Goal: Transaction & Acquisition: Purchase product/service

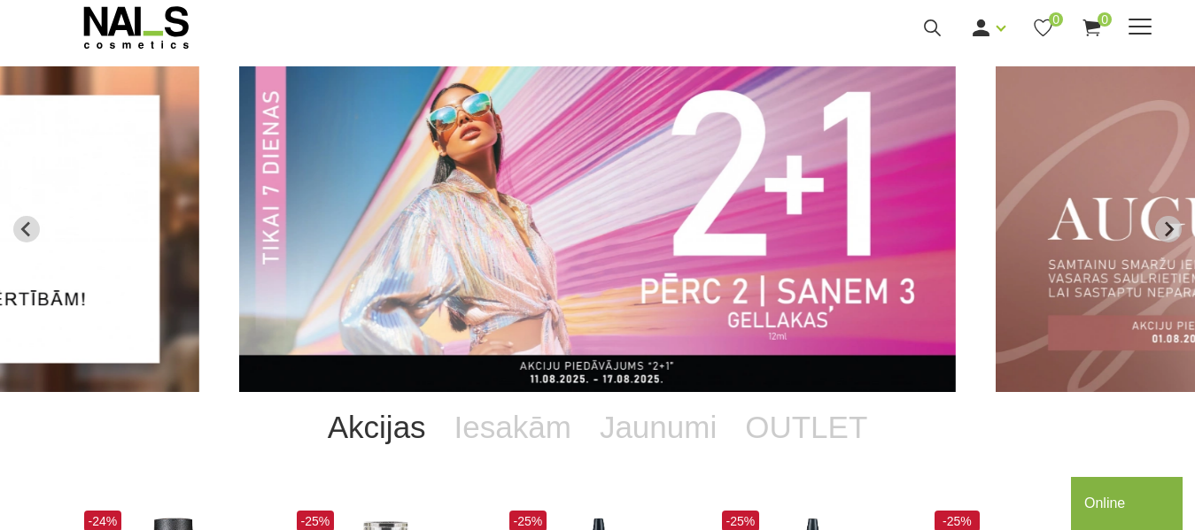
scroll to position [89, 0]
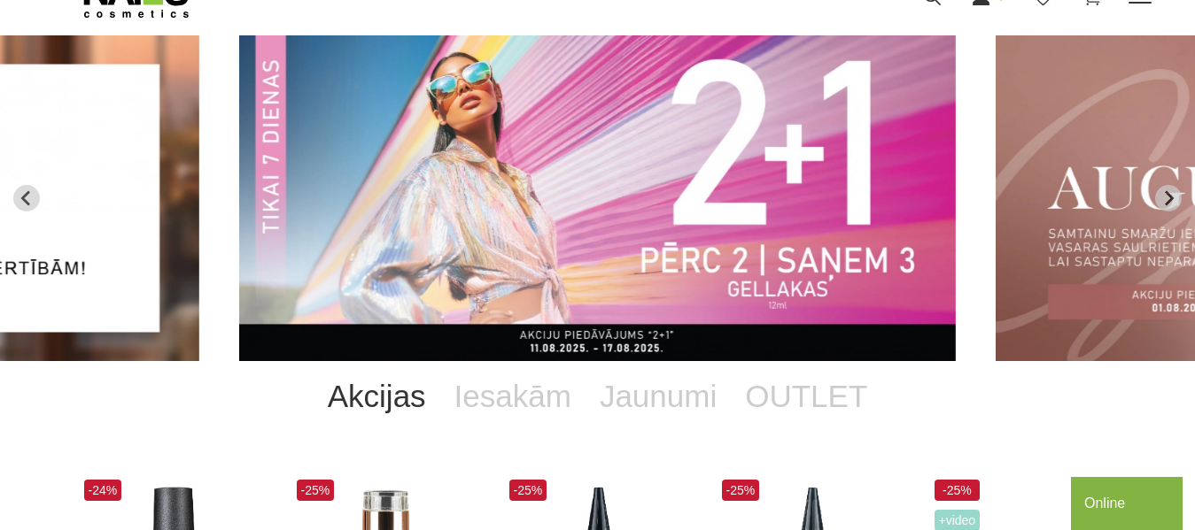
click at [0, 0] on link "Elektroierīces" at bounding box center [0, 0] width 0 height 0
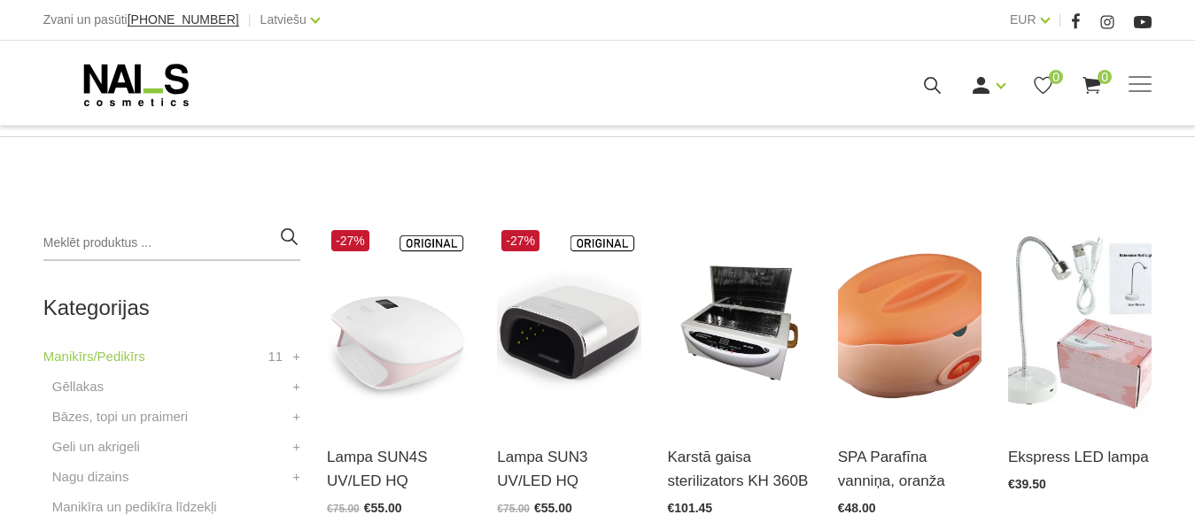
scroll to position [354, 0]
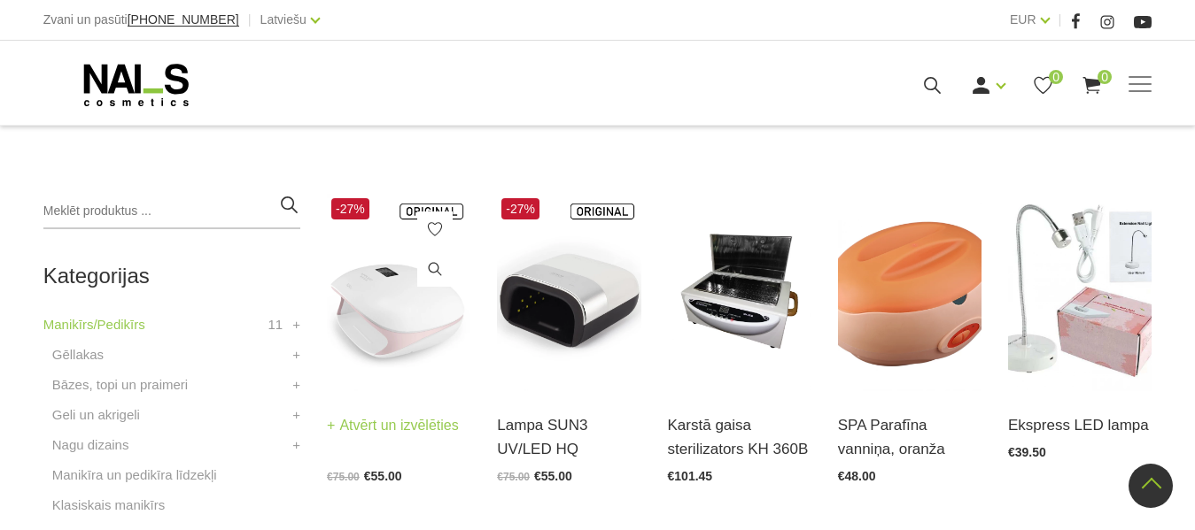
click at [401, 340] on img at bounding box center [398, 292] width 143 height 197
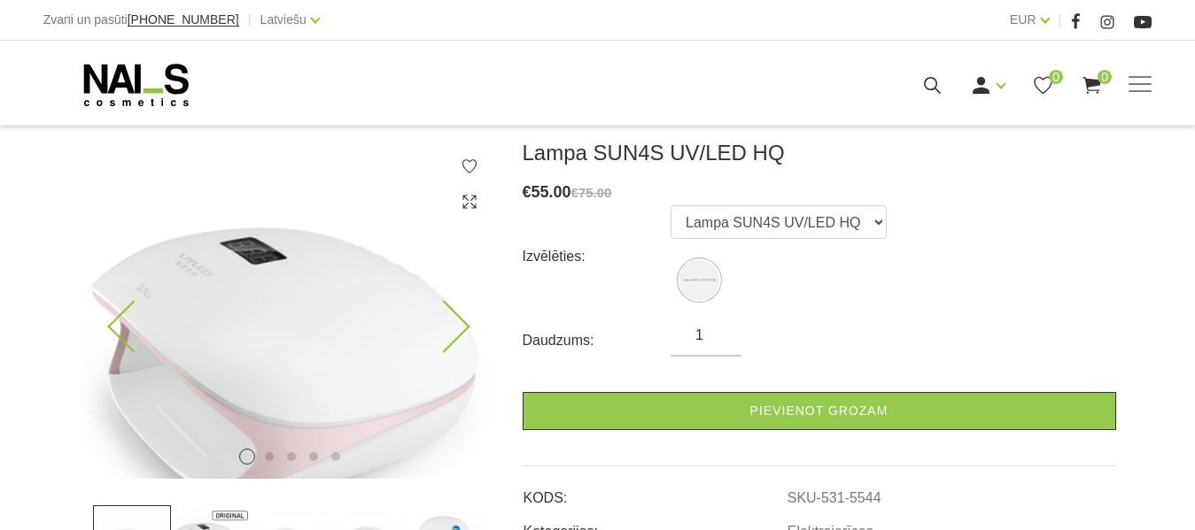
scroll to position [266, 0]
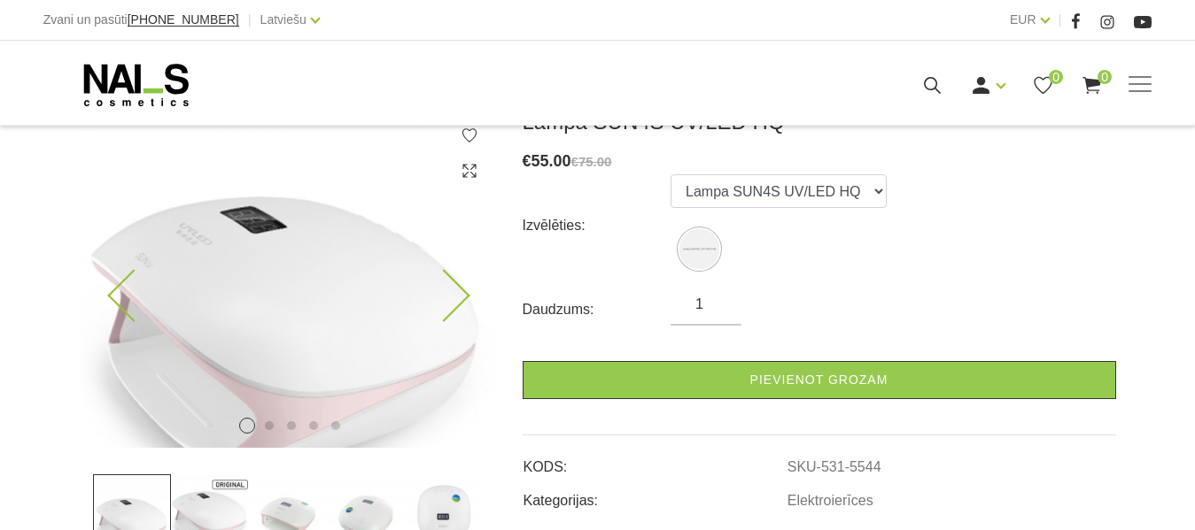
click at [461, 359] on img at bounding box center [288, 278] width 416 height 339
click at [453, 334] on img at bounding box center [288, 278] width 416 height 339
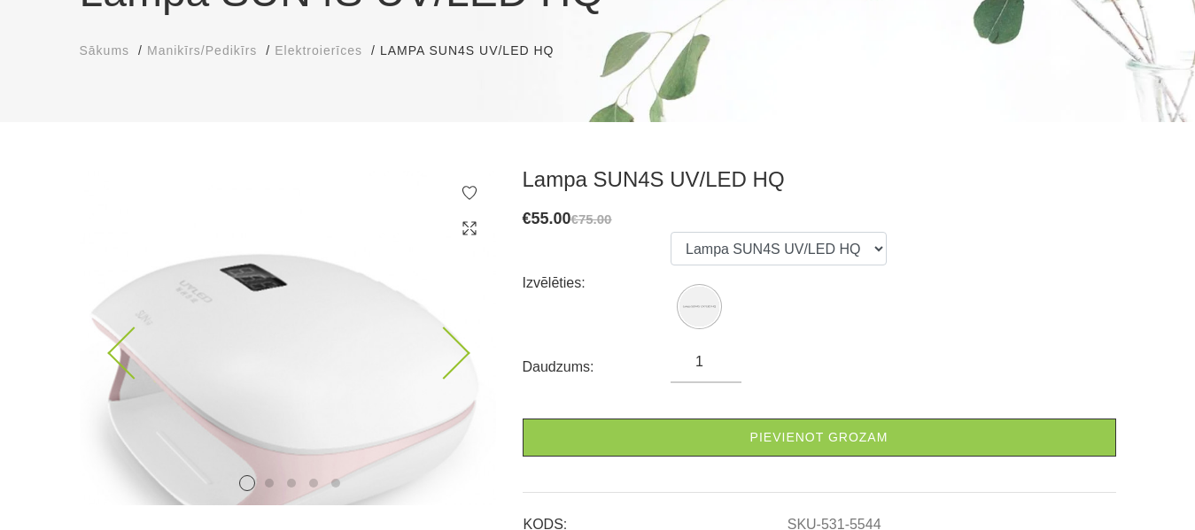
scroll to position [177, 0]
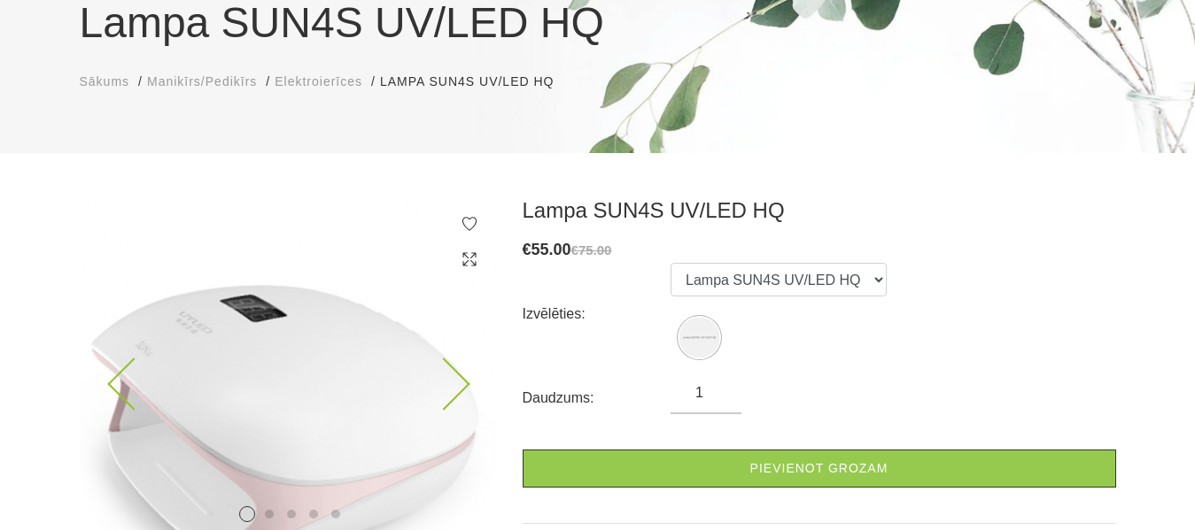
click at [458, 359] on img at bounding box center [288, 366] width 416 height 339
click at [461, 364] on img at bounding box center [288, 366] width 416 height 339
click at [447, 378] on icon at bounding box center [443, 385] width 52 height 52
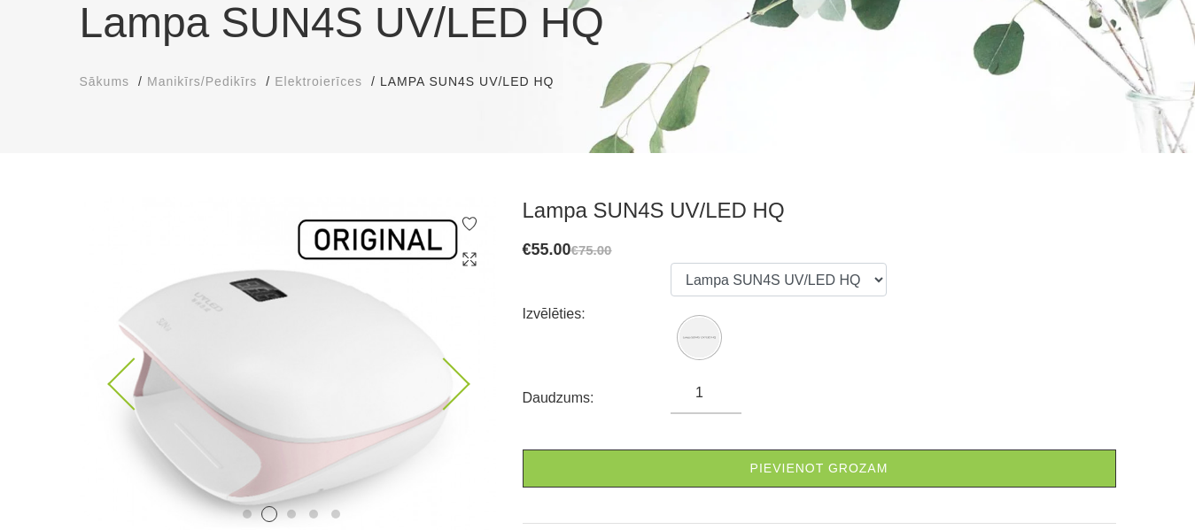
click at [447, 378] on icon at bounding box center [443, 385] width 52 height 52
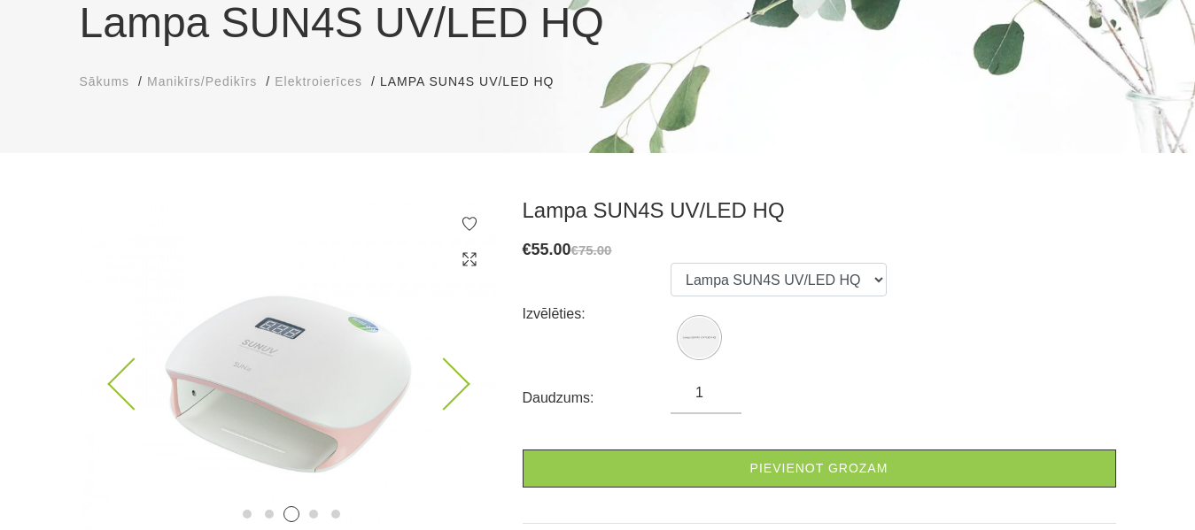
click at [447, 378] on icon at bounding box center [443, 385] width 52 height 52
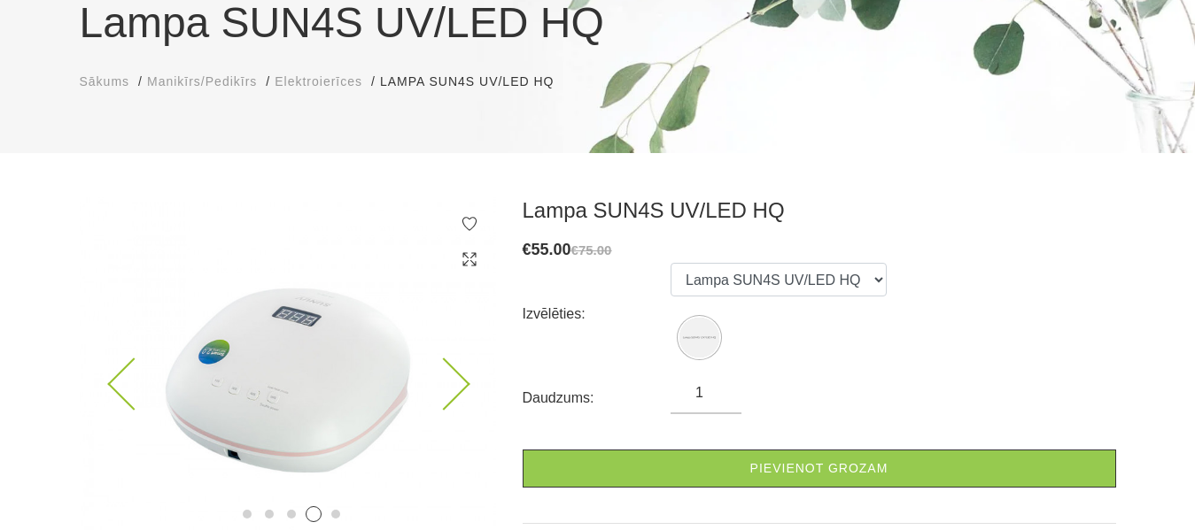
click at [447, 378] on icon at bounding box center [443, 385] width 52 height 52
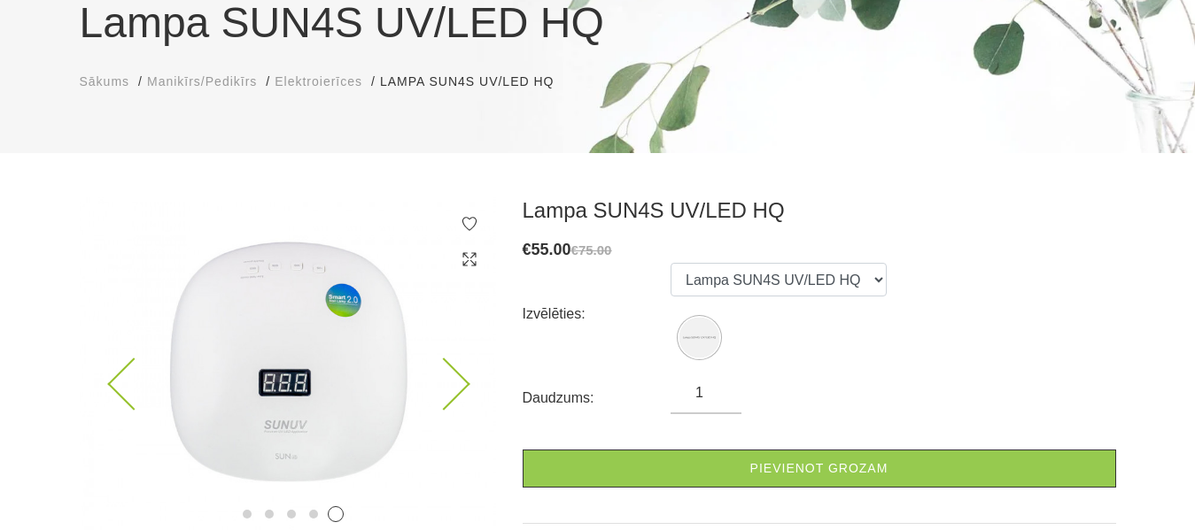
click at [447, 378] on icon at bounding box center [443, 385] width 52 height 52
click at [455, 383] on icon at bounding box center [443, 385] width 52 height 52
click at [462, 382] on icon at bounding box center [443, 385] width 52 height 52
click at [126, 396] on icon at bounding box center [133, 385] width 52 height 52
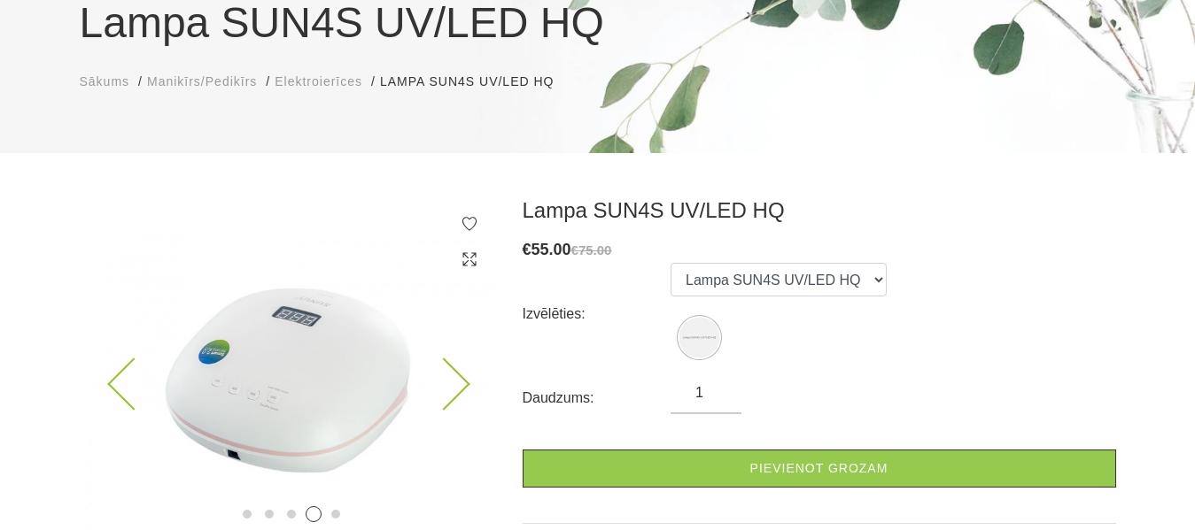
click at [126, 396] on icon at bounding box center [133, 385] width 52 height 52
